Goal: Check status: Check status

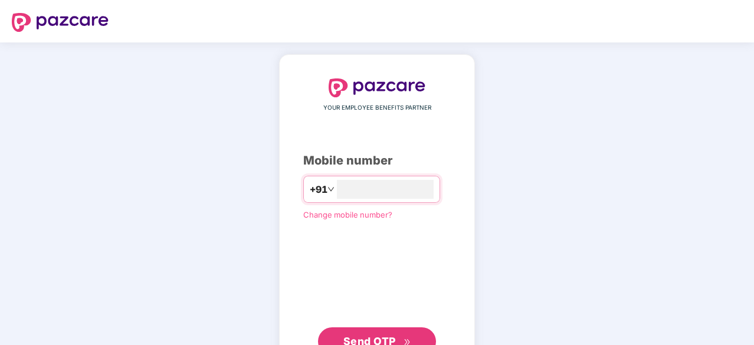
type input "**********"
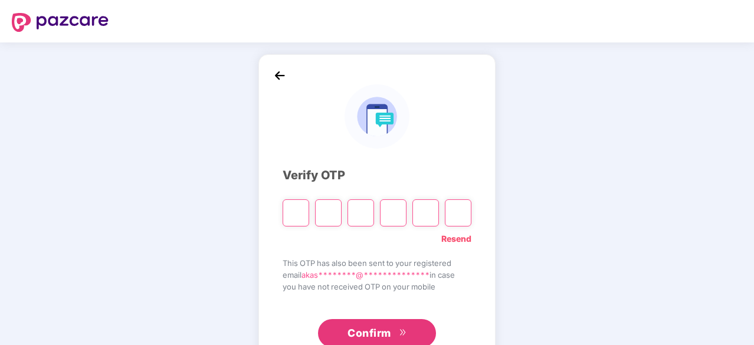
paste input "*"
type input "*"
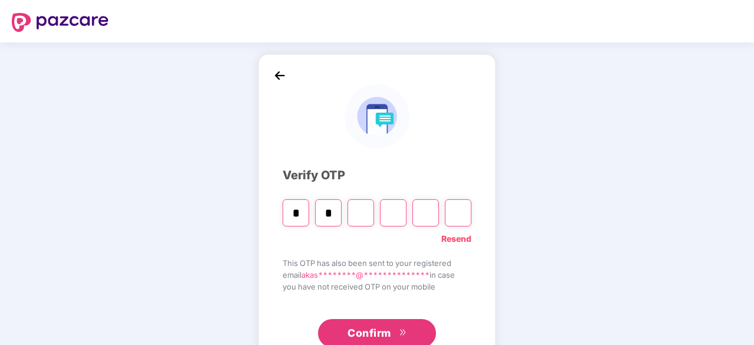
type input "*"
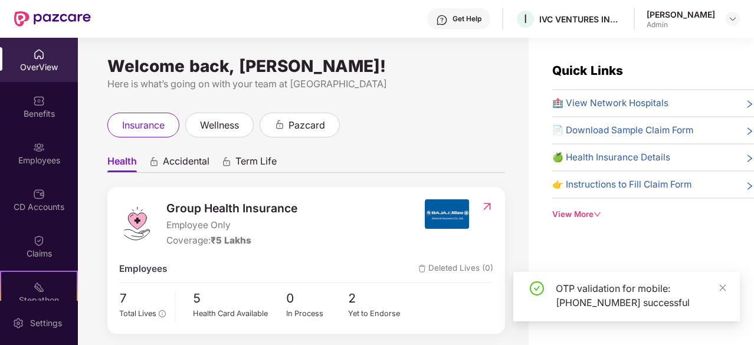
click at [439, 128] on div "insurance wellness pazcard" at bounding box center [306, 125] width 398 height 25
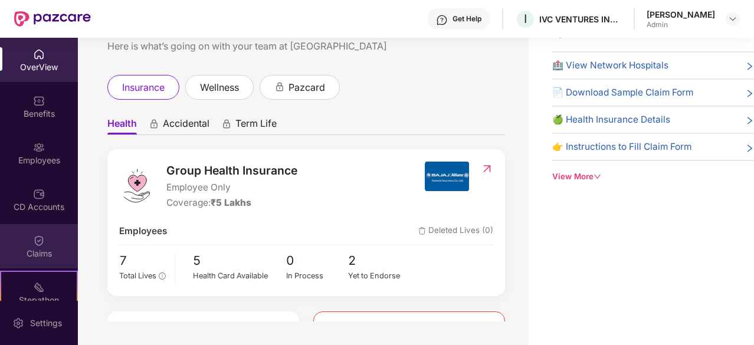
click at [73, 234] on div "Claims" at bounding box center [39, 246] width 78 height 44
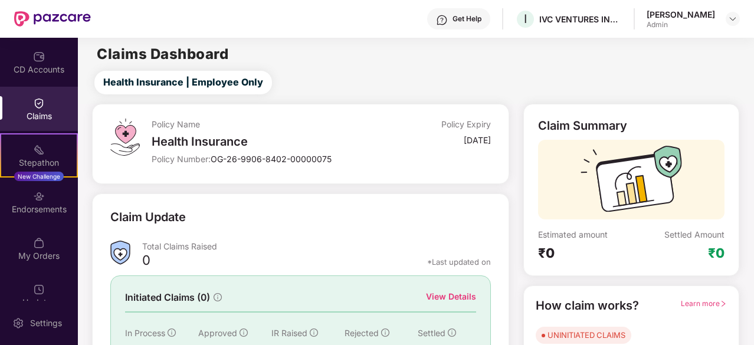
scroll to position [140, 0]
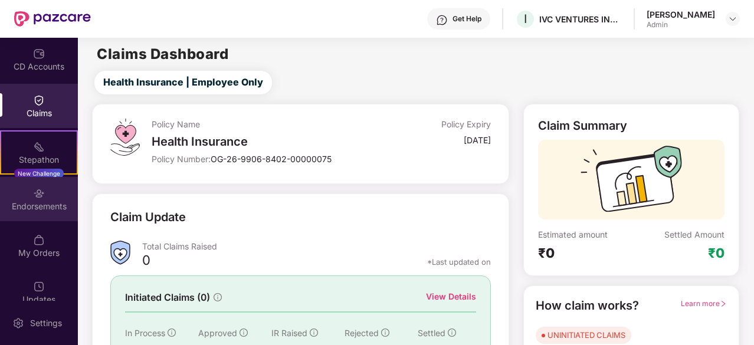
click at [41, 192] on img at bounding box center [39, 194] width 12 height 12
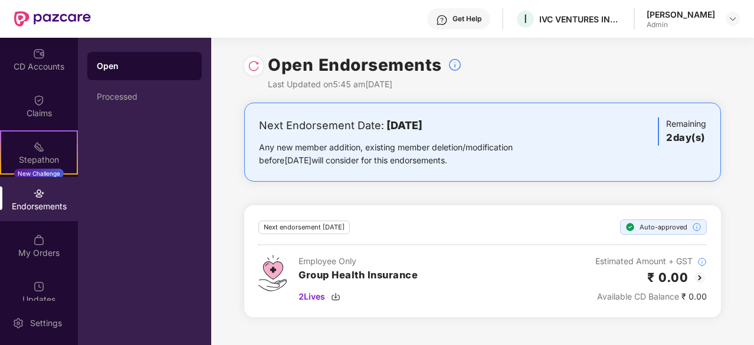
click at [566, 73] on div "Open Endorsements Last Updated on 5:45 am[DATE]" at bounding box center [482, 70] width 477 height 65
click at [309, 296] on span "2 Lives" at bounding box center [311, 296] width 27 height 13
click at [225, 168] on div "Next Endorsement Date: [DATE] Any new member addition, existing member deletion…" at bounding box center [482, 217] width 543 height 229
click at [131, 94] on div "Processed" at bounding box center [145, 96] width 96 height 9
